Goal: Book appointment/travel/reservation

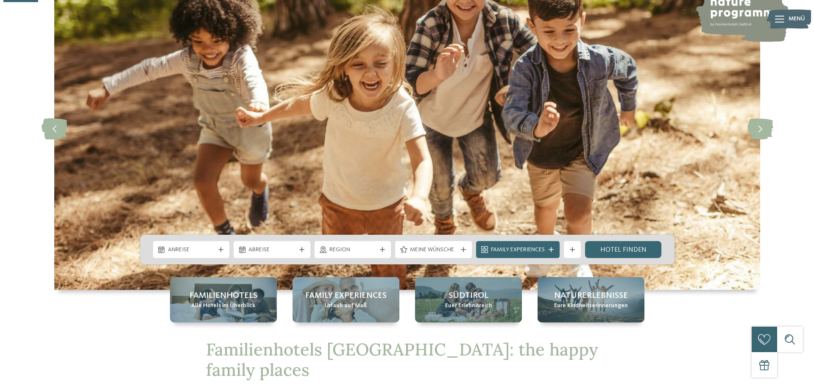
scroll to position [170, 0]
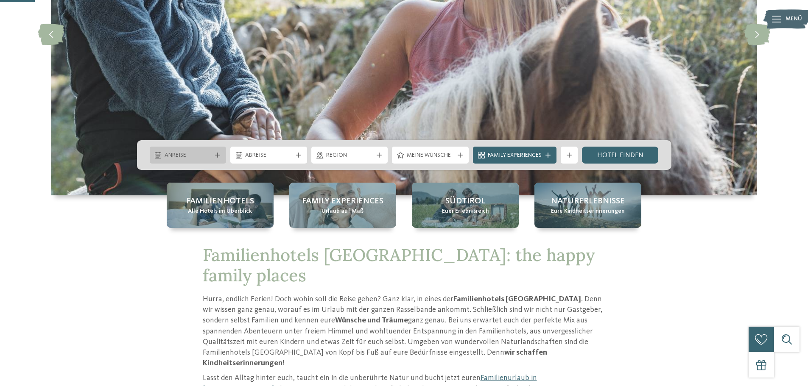
click at [199, 152] on span "Anreise" at bounding box center [188, 155] width 47 height 8
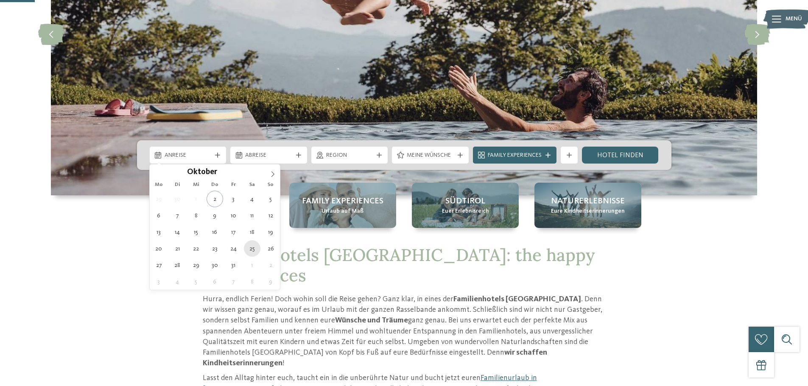
type div "25.10.2025"
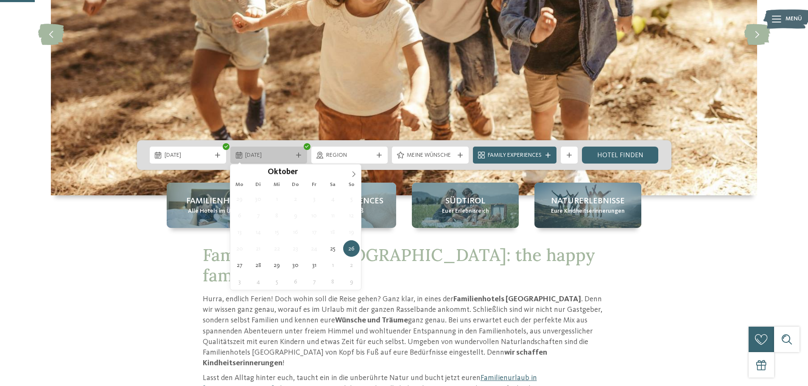
click at [285, 152] on span "26.10.2025" at bounding box center [268, 155] width 47 height 8
click at [298, 151] on div "26.10.2025" at bounding box center [268, 155] width 77 height 17
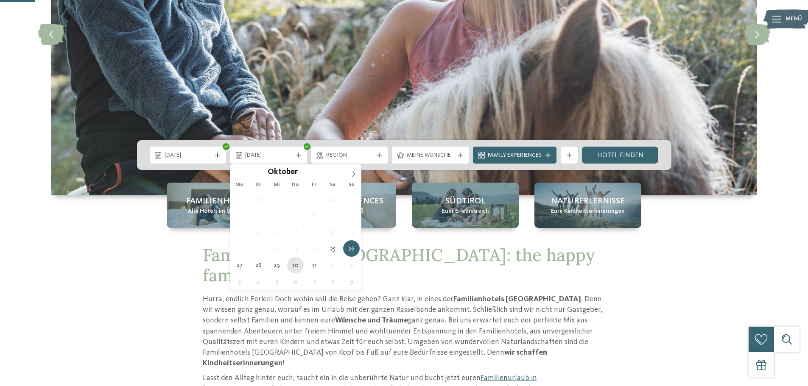
type div "30.10.2025"
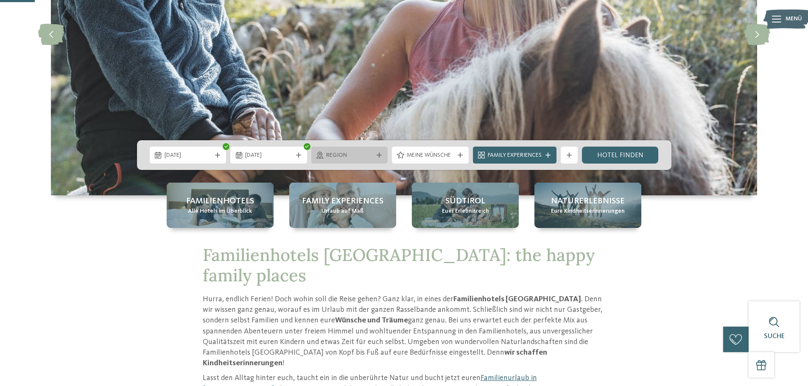
click at [377, 150] on div "Region" at bounding box center [349, 155] width 77 height 17
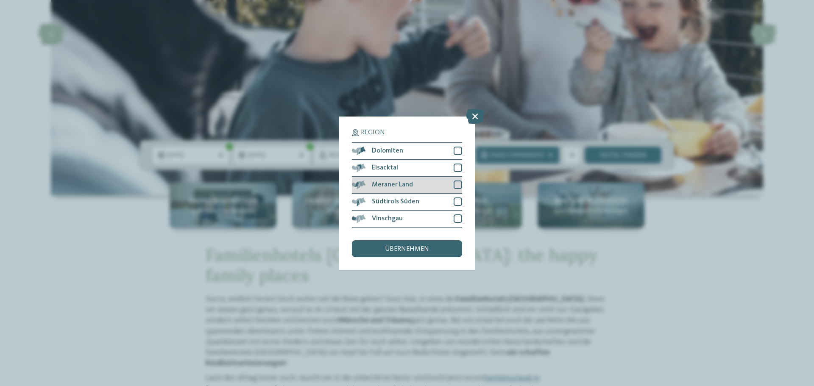
click at [458, 183] on div at bounding box center [458, 185] width 8 height 8
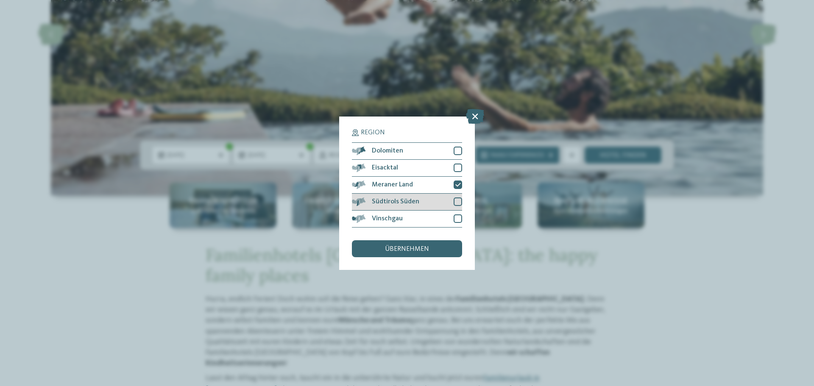
click at [458, 197] on div "Südtirols Süden" at bounding box center [407, 202] width 110 height 17
click at [404, 245] on div "übernehmen" at bounding box center [407, 248] width 110 height 17
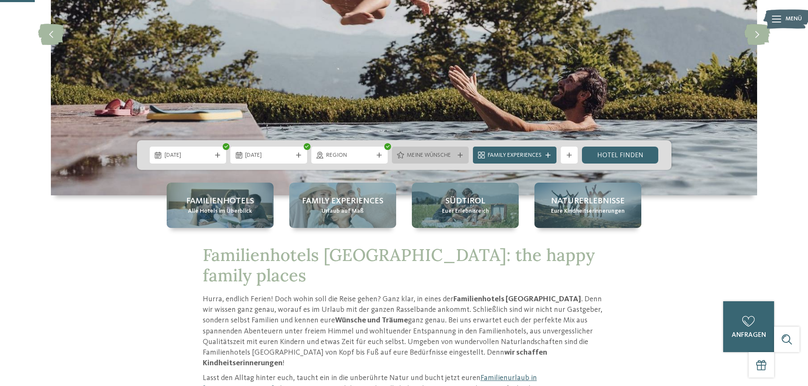
click at [459, 154] on icon at bounding box center [460, 155] width 5 height 5
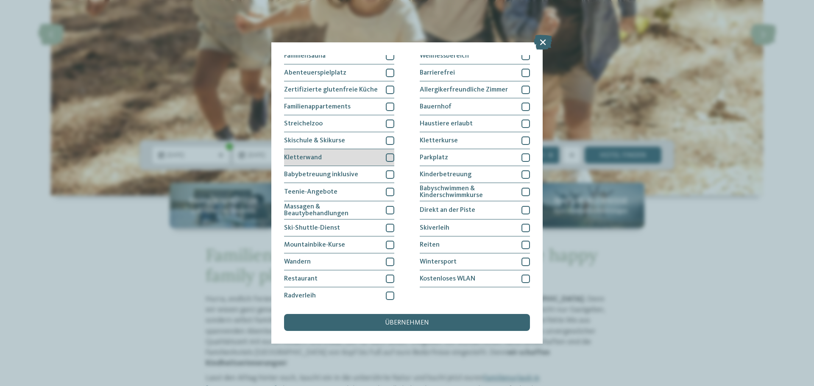
scroll to position [58, 0]
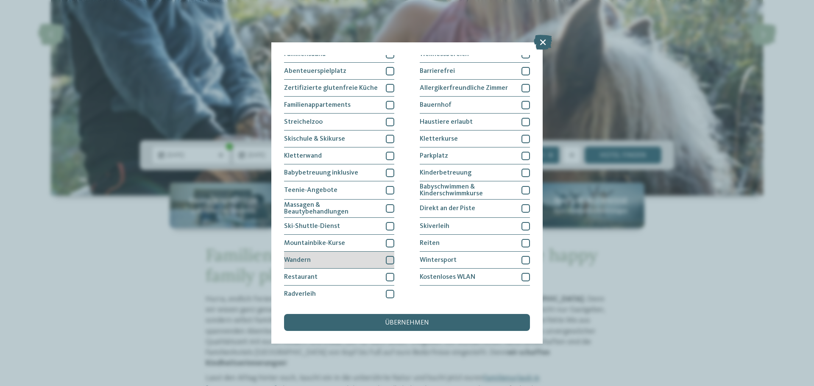
click at [388, 258] on div at bounding box center [390, 260] width 8 height 8
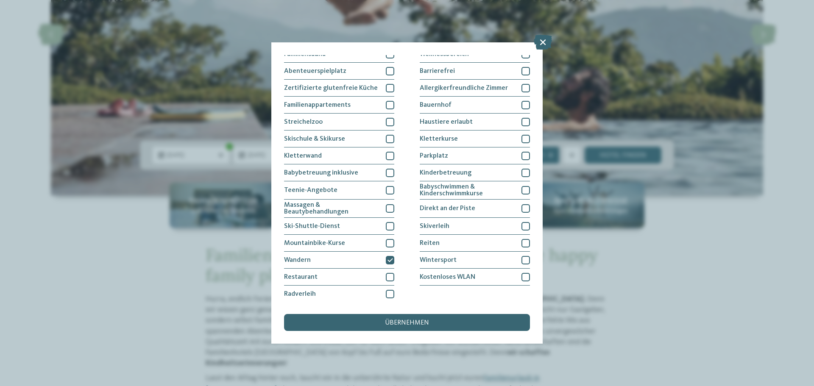
click at [415, 319] on div "übernehmen" at bounding box center [407, 322] width 246 height 17
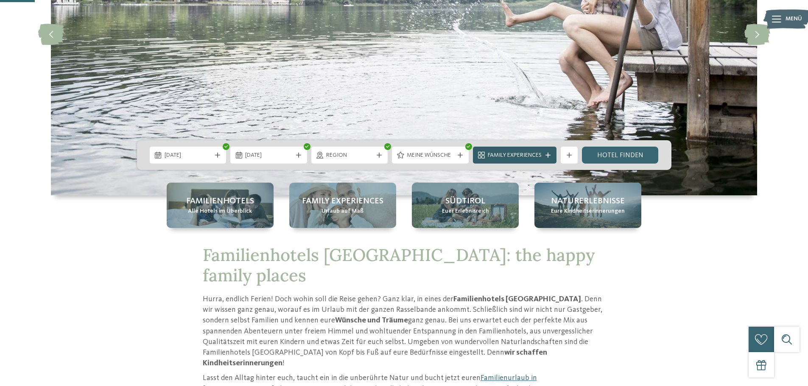
click at [546, 151] on div "Family Experiences" at bounding box center [515, 155] width 84 height 17
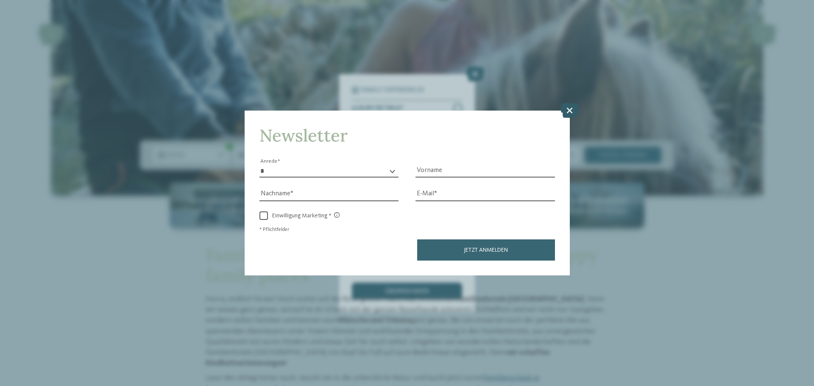
click at [567, 109] on icon at bounding box center [570, 110] width 18 height 15
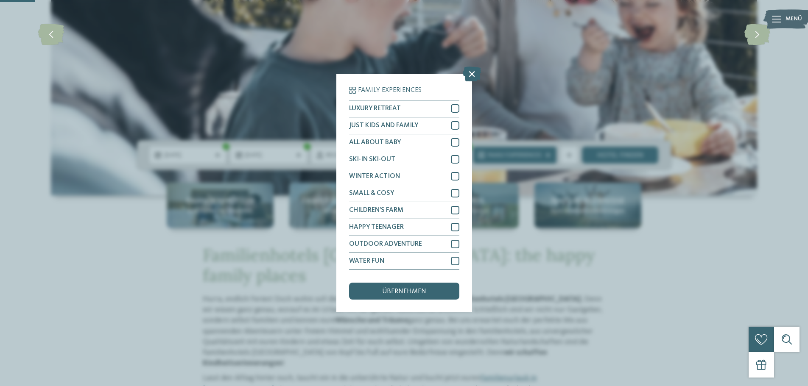
click at [678, 245] on div "Family Experiences LUXURY RETREAT JUST KIDS AND FAMILY" at bounding box center [404, 193] width 808 height 386
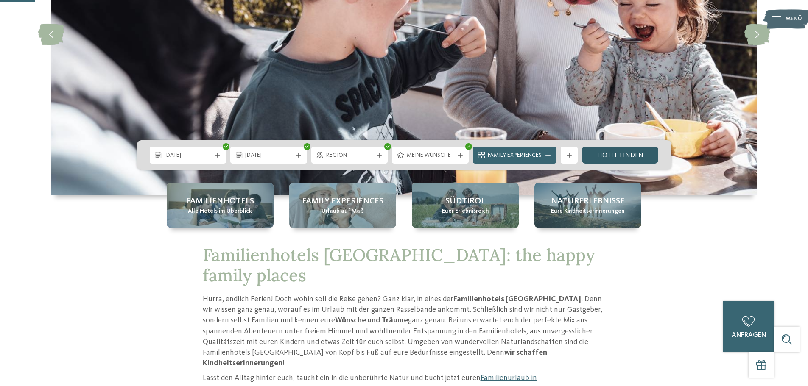
click at [612, 151] on link "Hotel finden" at bounding box center [620, 155] width 77 height 17
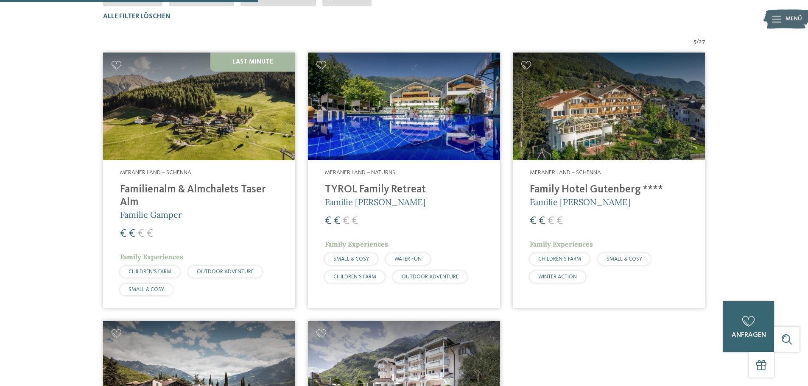
scroll to position [278, 0]
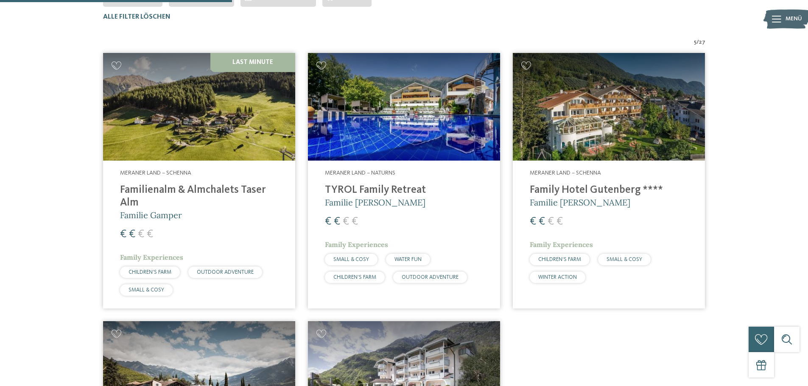
click at [225, 267] on div "OUTDOOR ADVENTURE" at bounding box center [225, 272] width 74 height 11
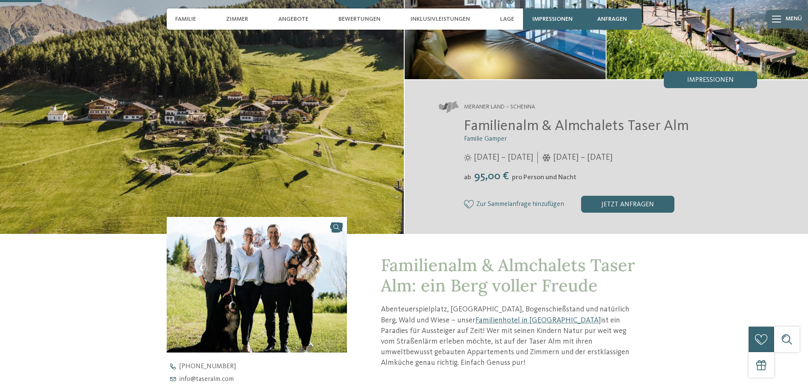
scroll to position [85, 0]
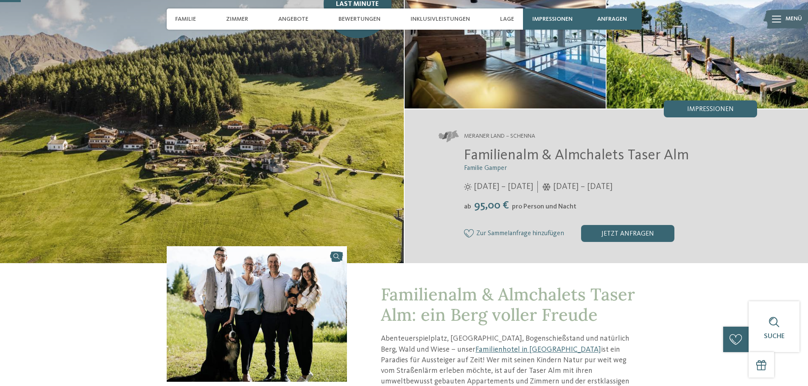
click at [499, 82] on img at bounding box center [505, 33] width 201 height 151
click at [354, 112] on img at bounding box center [202, 111] width 404 height 306
click at [286, 14] on div "Angebote" at bounding box center [293, 18] width 39 height 21
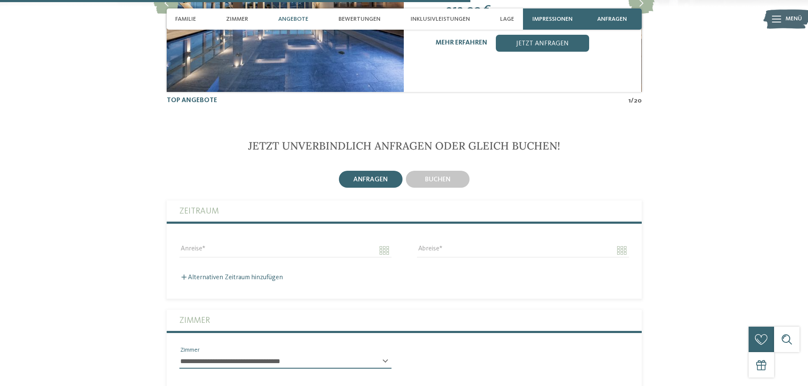
scroll to position [1991, 0]
